Goal: Information Seeking & Learning: Learn about a topic

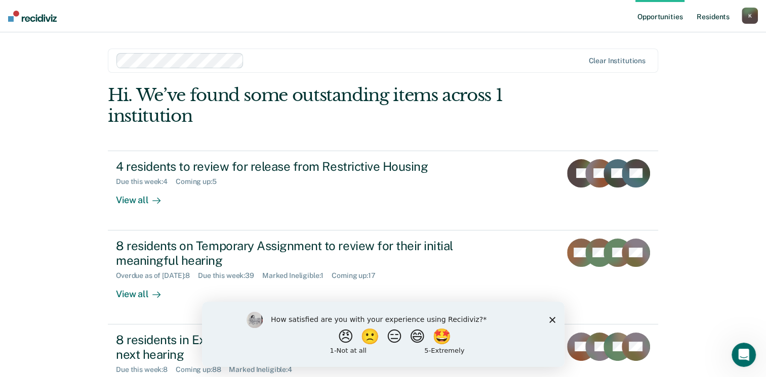
click at [710, 18] on link "Resident s" at bounding box center [712, 16] width 37 height 32
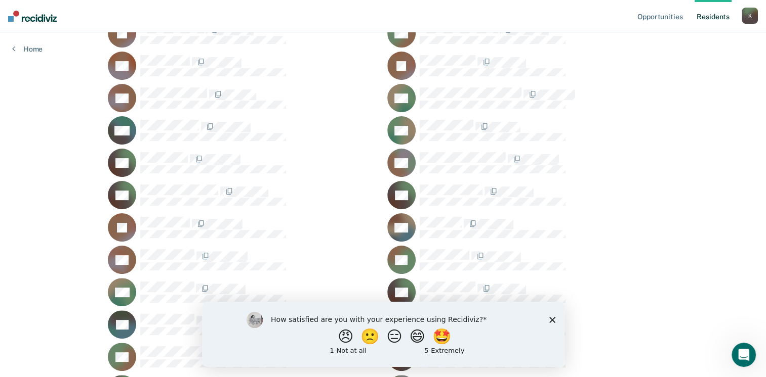
scroll to position [1138, 0]
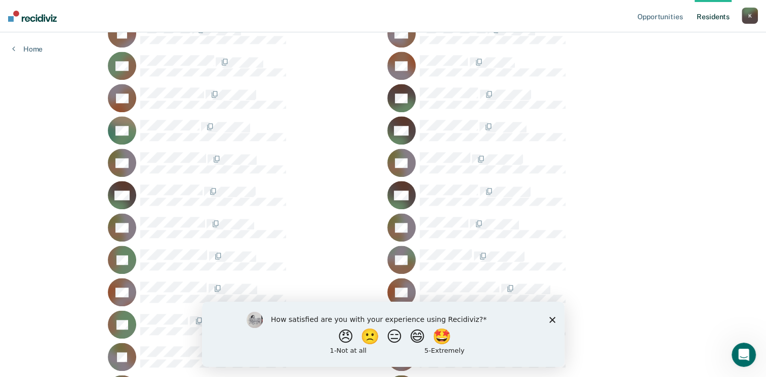
click at [548, 316] on div "How satisfied are you with your experience using Recidiviz? 😠 🙁 😑 😄 🤩 1 - Not a…" at bounding box center [382, 334] width 362 height 65
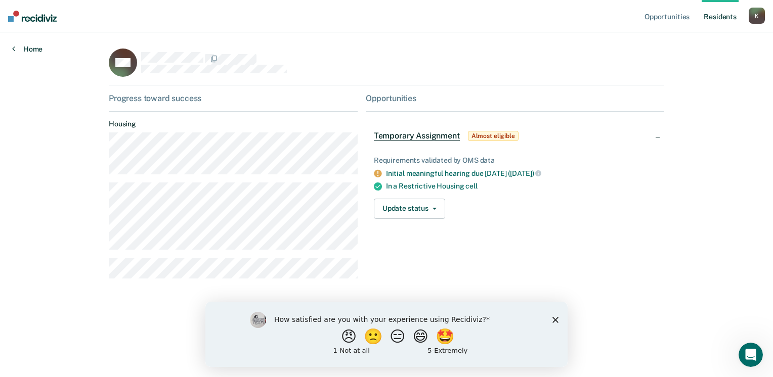
click at [35, 49] on link "Home" at bounding box center [27, 49] width 30 height 9
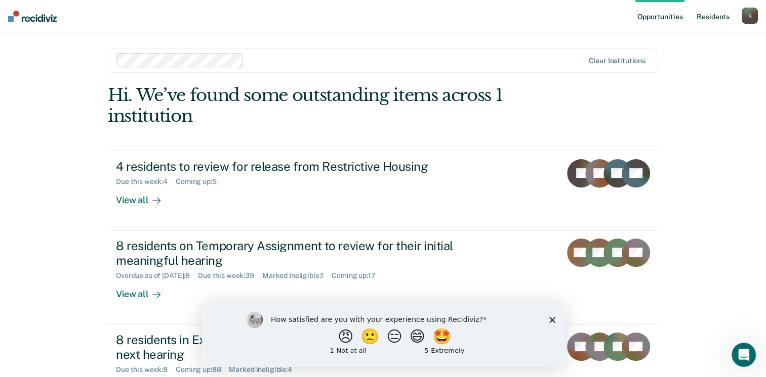
click at [706, 16] on link "Resident s" at bounding box center [712, 16] width 37 height 32
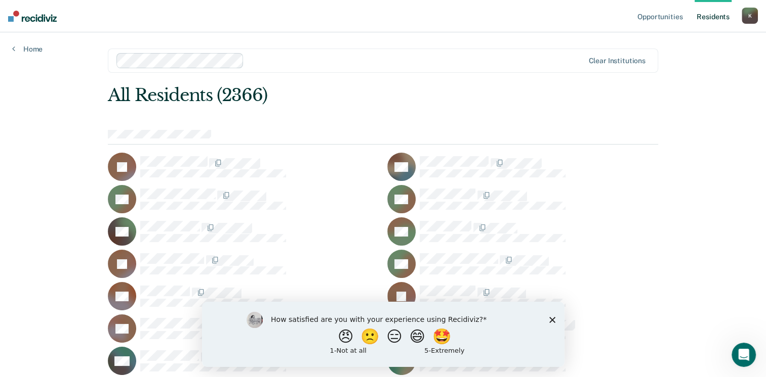
scroll to position [16553, 0]
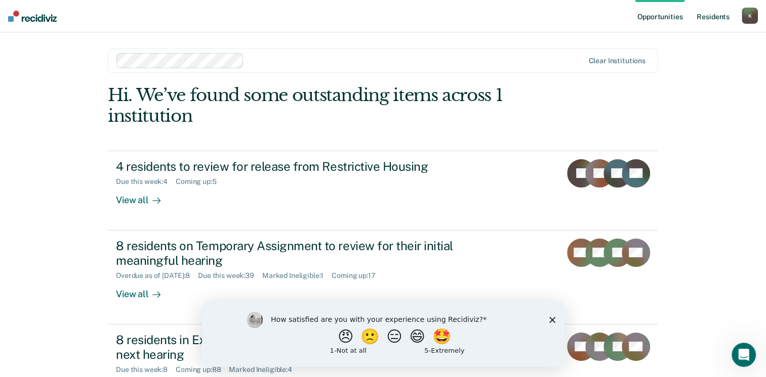
click at [720, 16] on link "Resident s" at bounding box center [712, 16] width 37 height 32
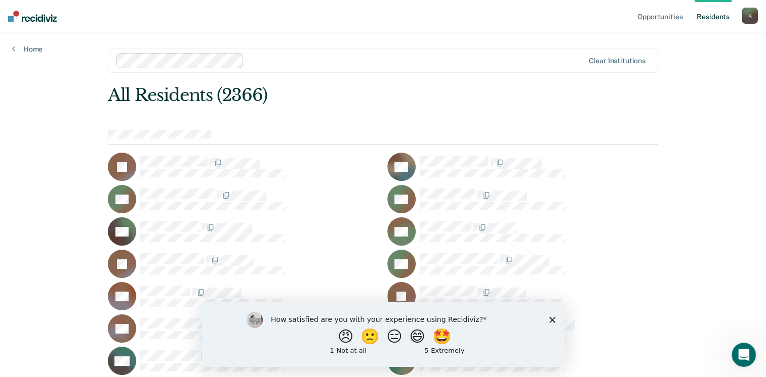
click at [551, 322] on icon "Close survey" at bounding box center [552, 320] width 6 height 6
